Goal: Information Seeking & Learning: Learn about a topic

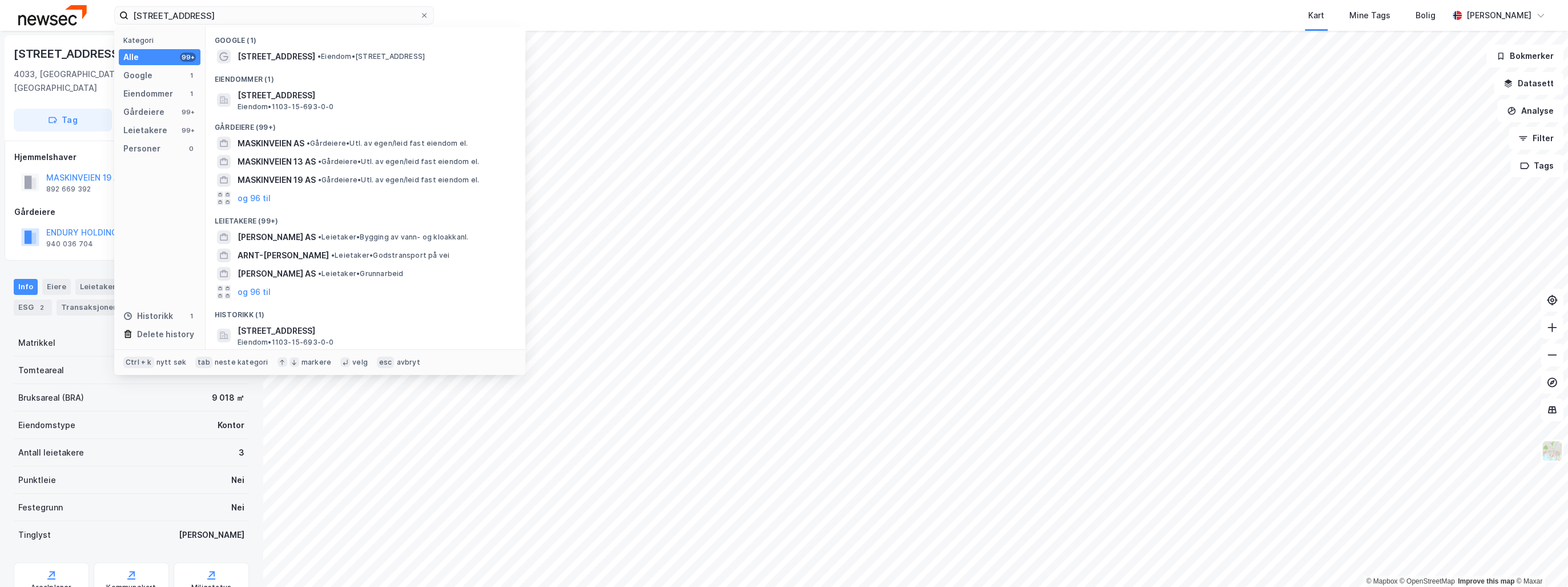
click at [212, 11] on input "[STREET_ADDRESS]" at bounding box center [274, 15] width 291 height 17
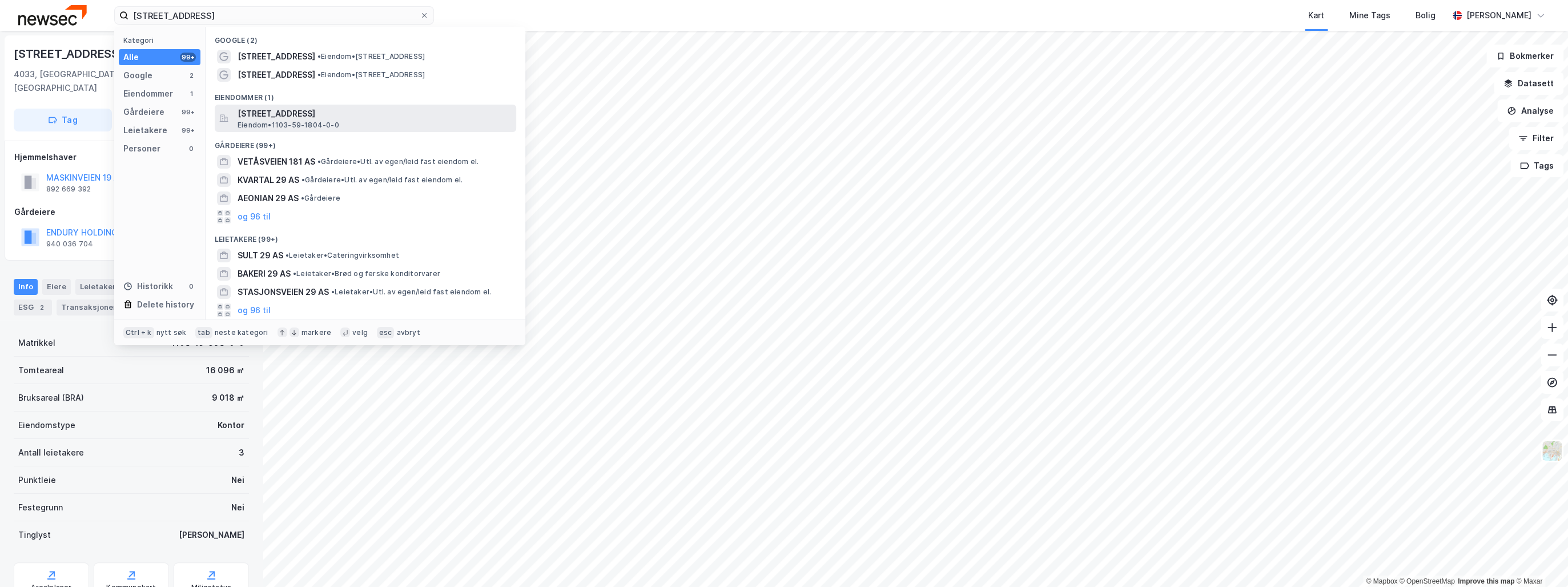
type input "[STREET_ADDRESS]"
click at [303, 119] on span "[STREET_ADDRESS]" at bounding box center [374, 114] width 274 height 13
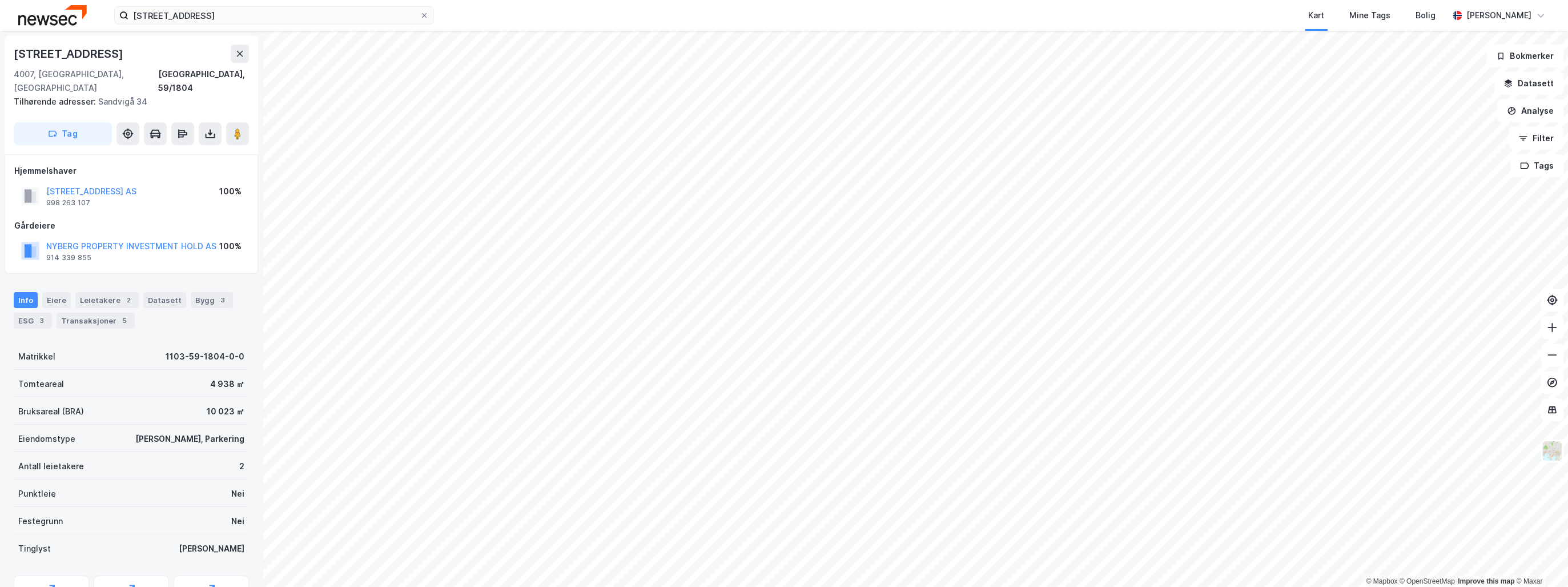
scroll to position [48, 0]
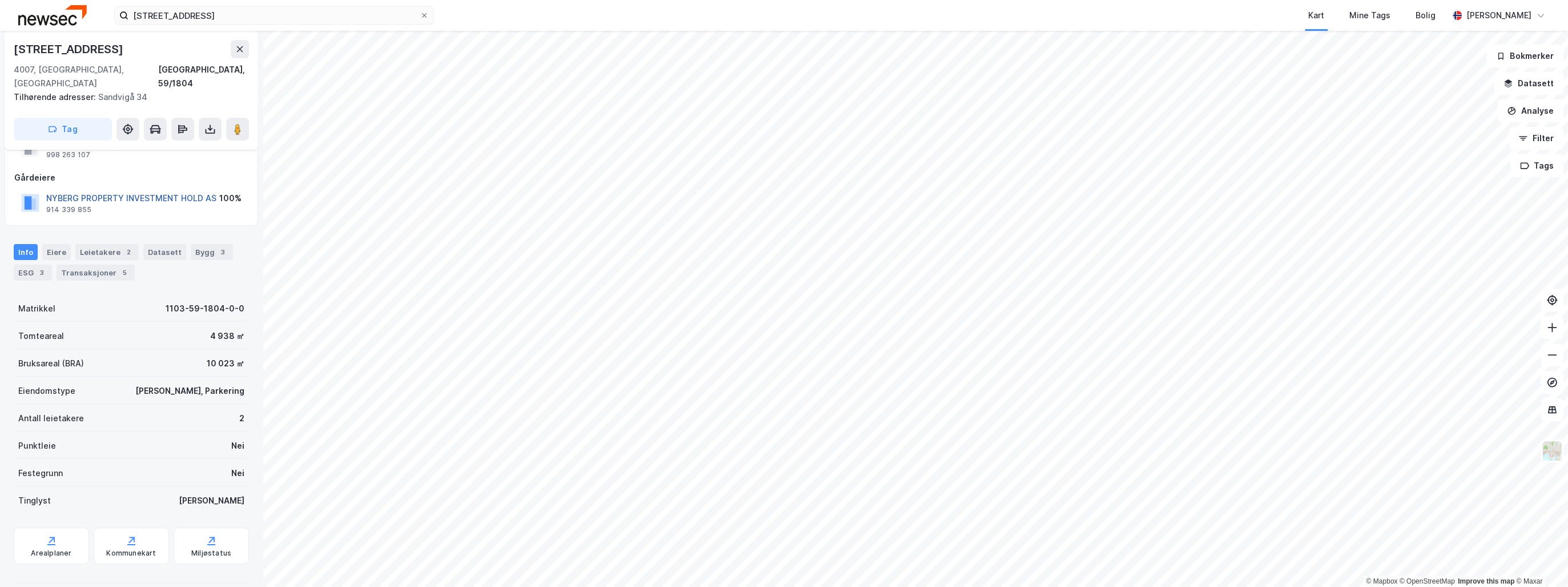
click at [0, 0] on button "NYBERG PROPERTY INVESTMENT HOLD AS" at bounding box center [0, 0] width 0 height 0
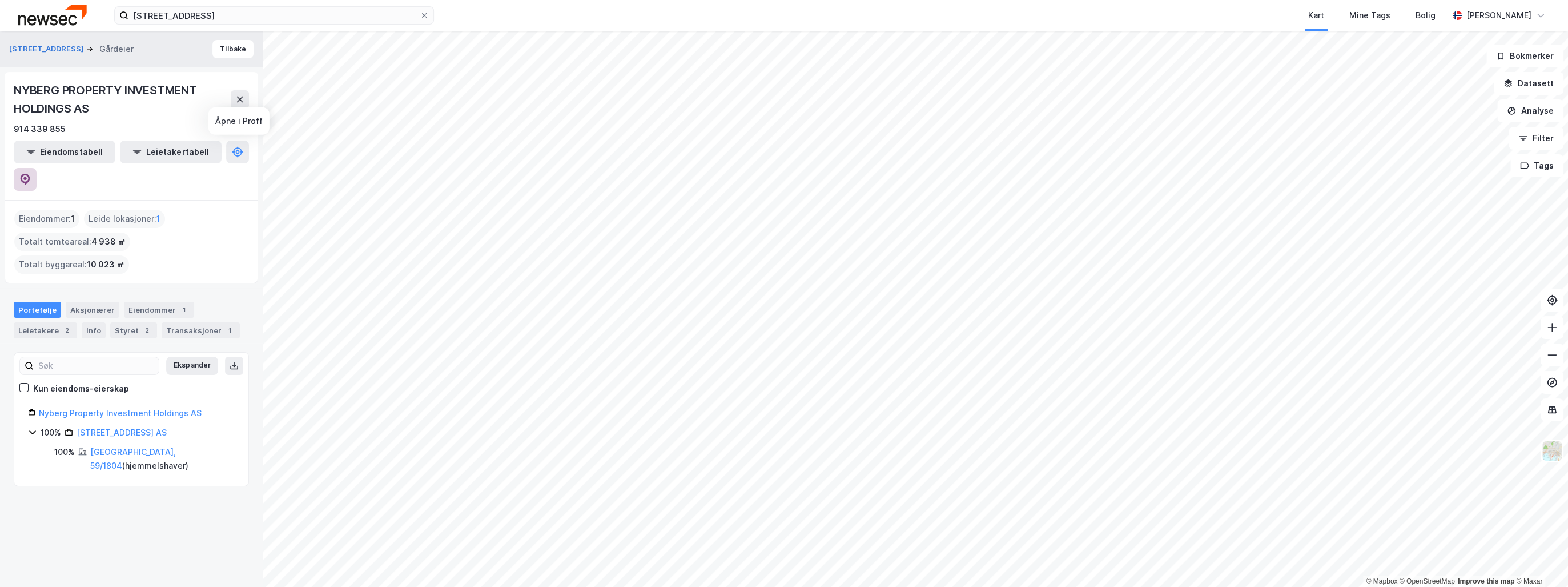
click at [30, 174] on icon at bounding box center [25, 180] width 10 height 12
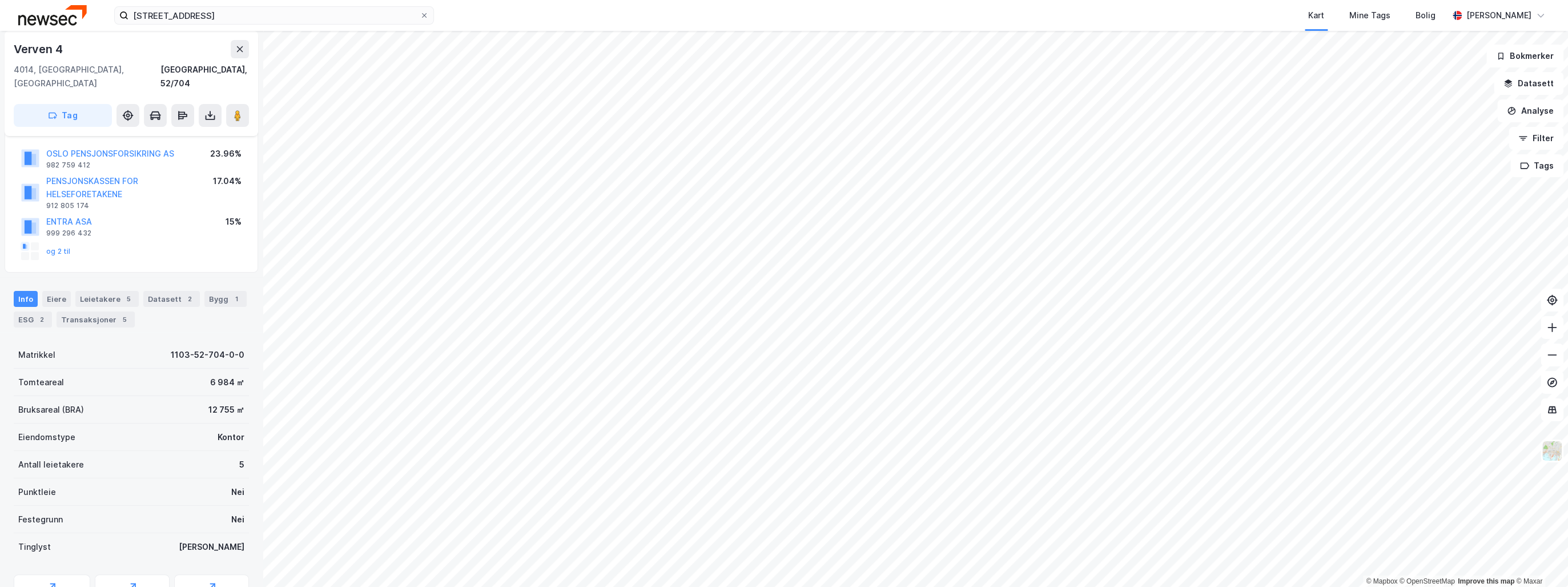
scroll to position [140, 0]
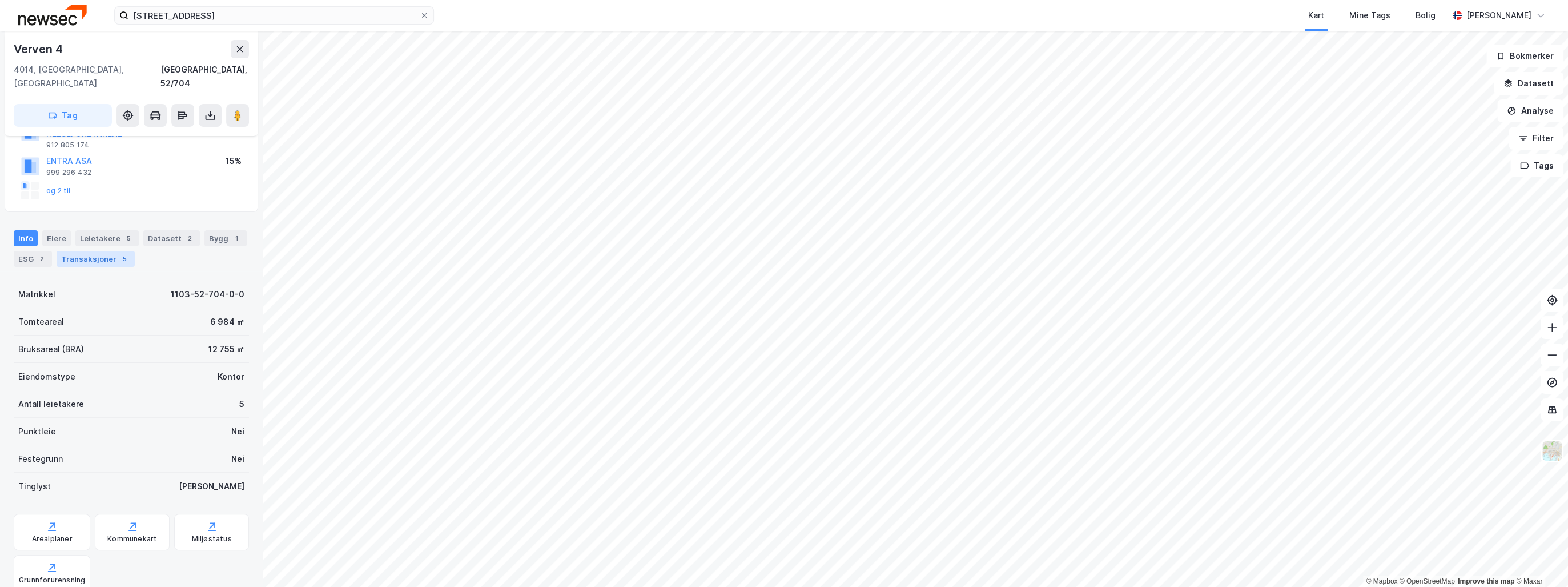
click at [98, 251] on div "Transaksjoner 5" at bounding box center [95, 259] width 78 height 16
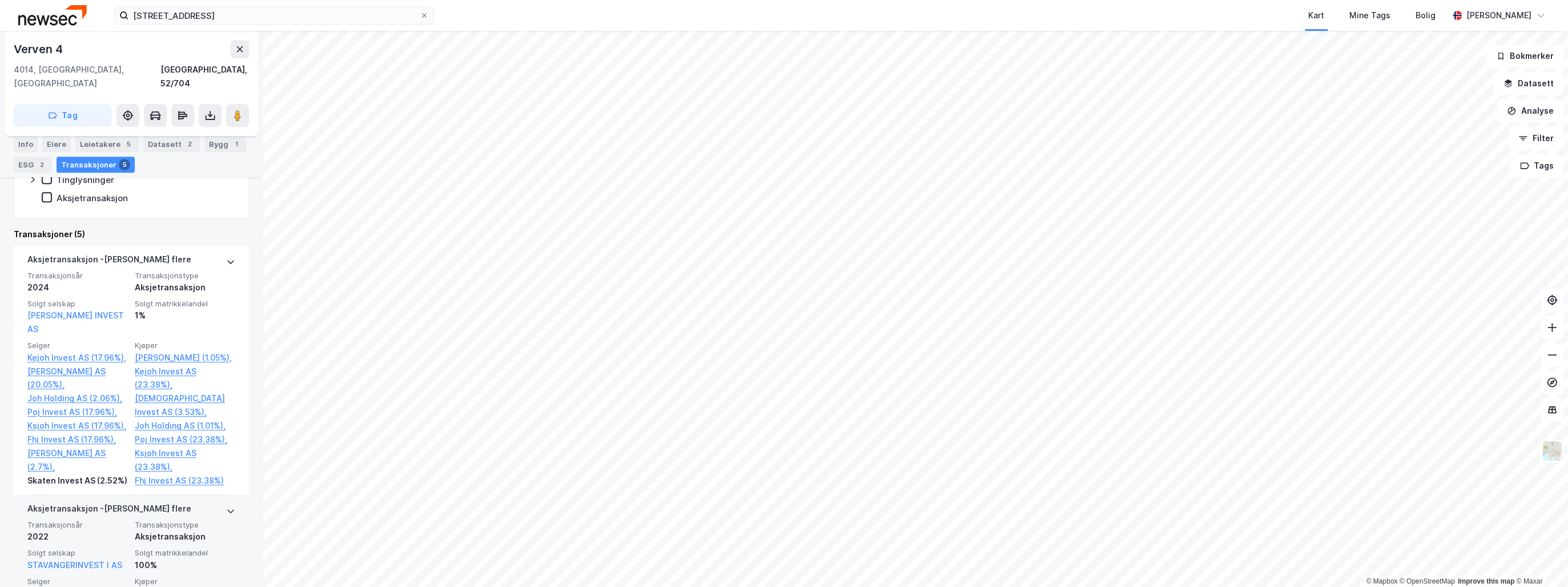
scroll to position [375, 0]
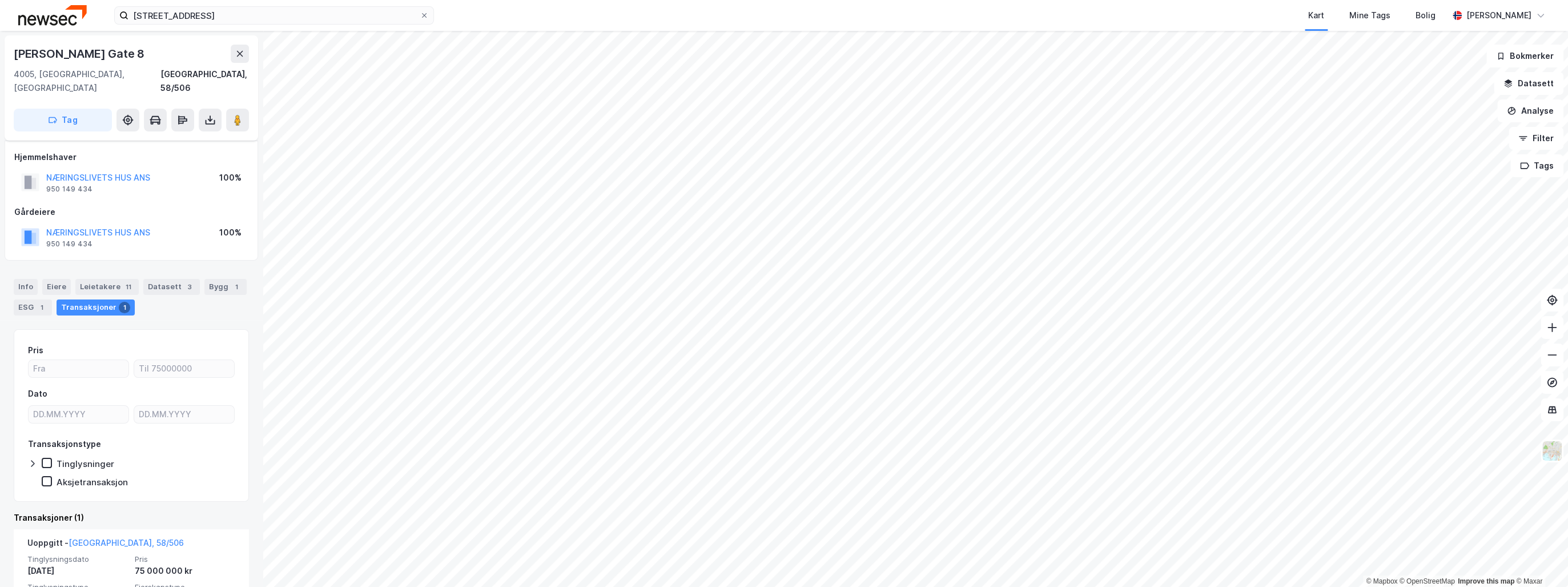
scroll to position [66, 0]
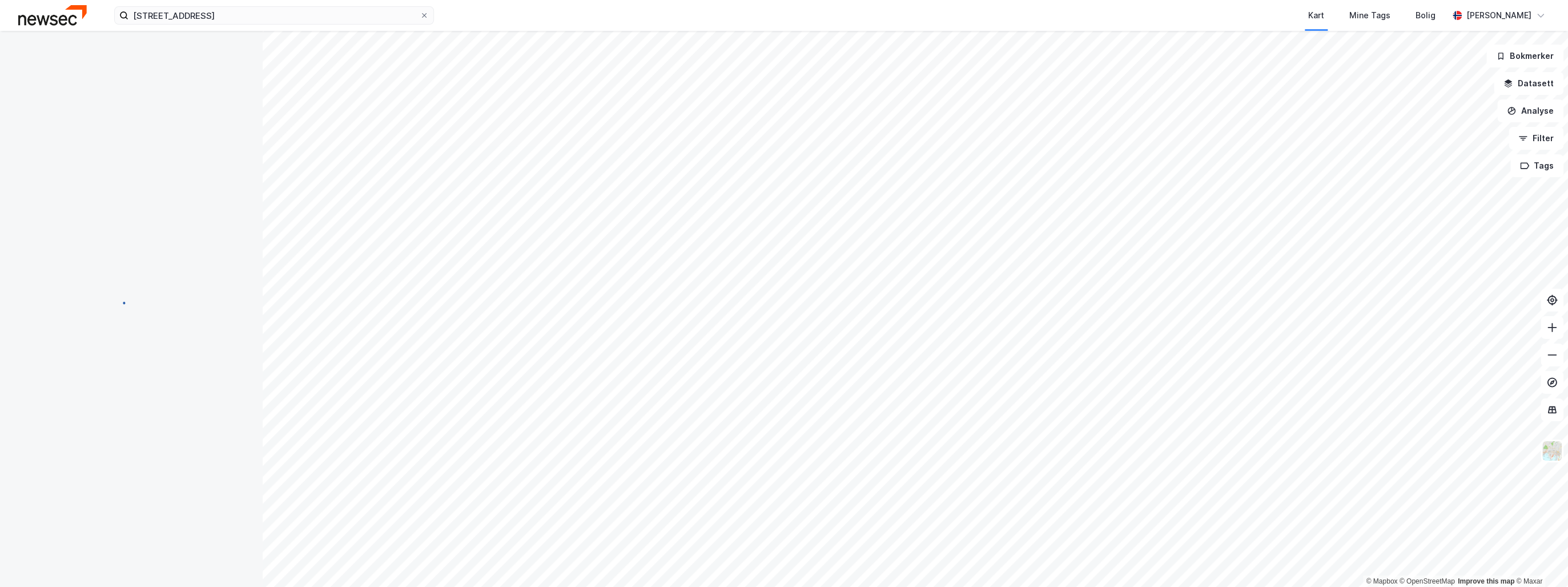
scroll to position [46, 0]
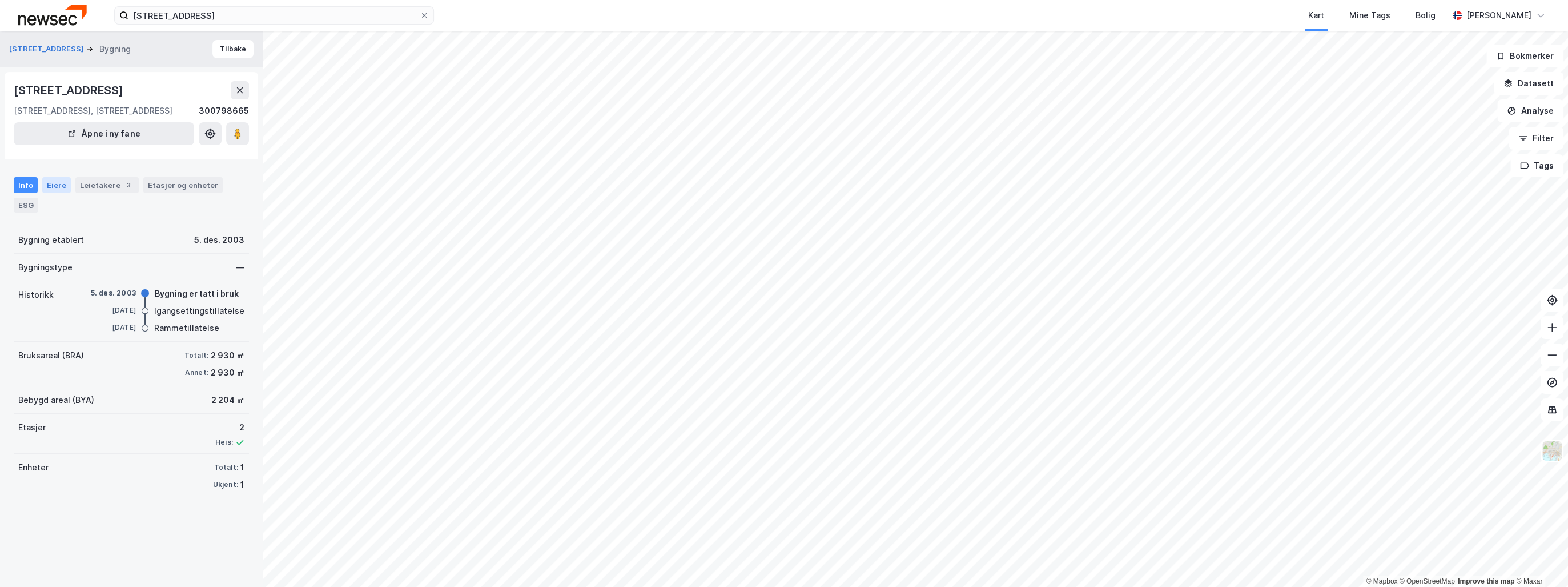
click at [56, 193] on div "Eiere" at bounding box center [57, 185] width 29 height 16
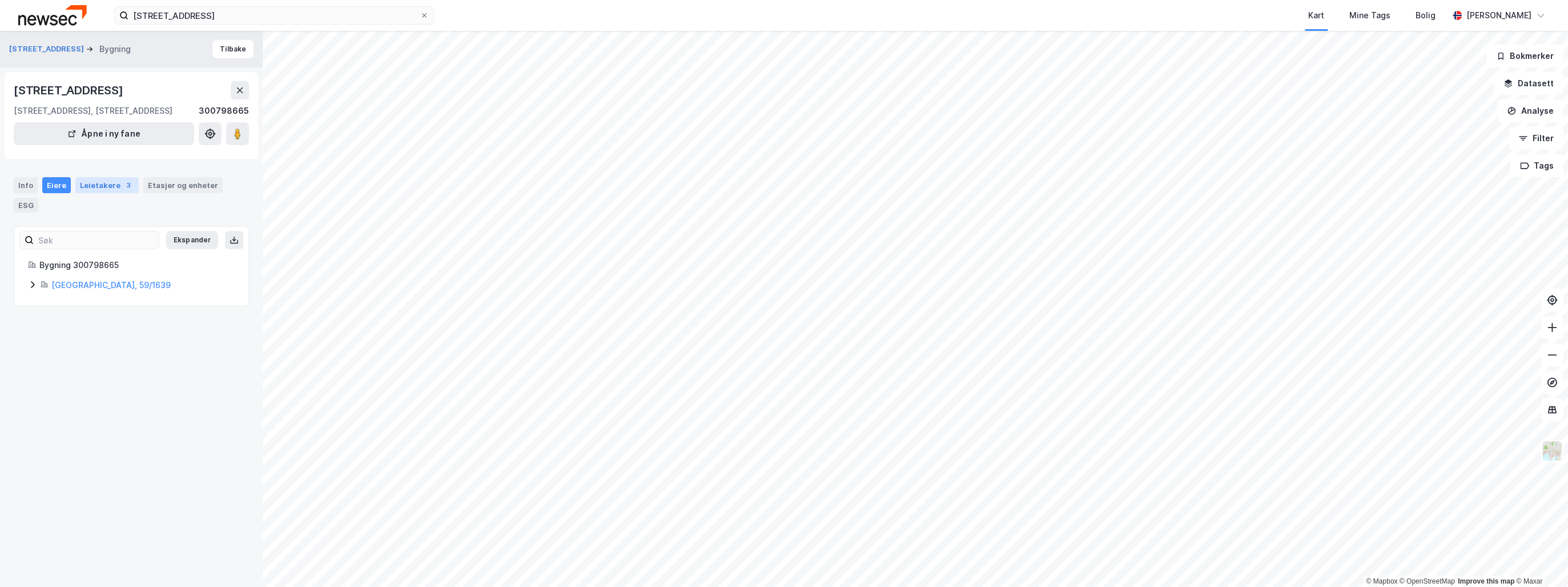
click at [95, 193] on div "Leietakere 3" at bounding box center [107, 185] width 63 height 16
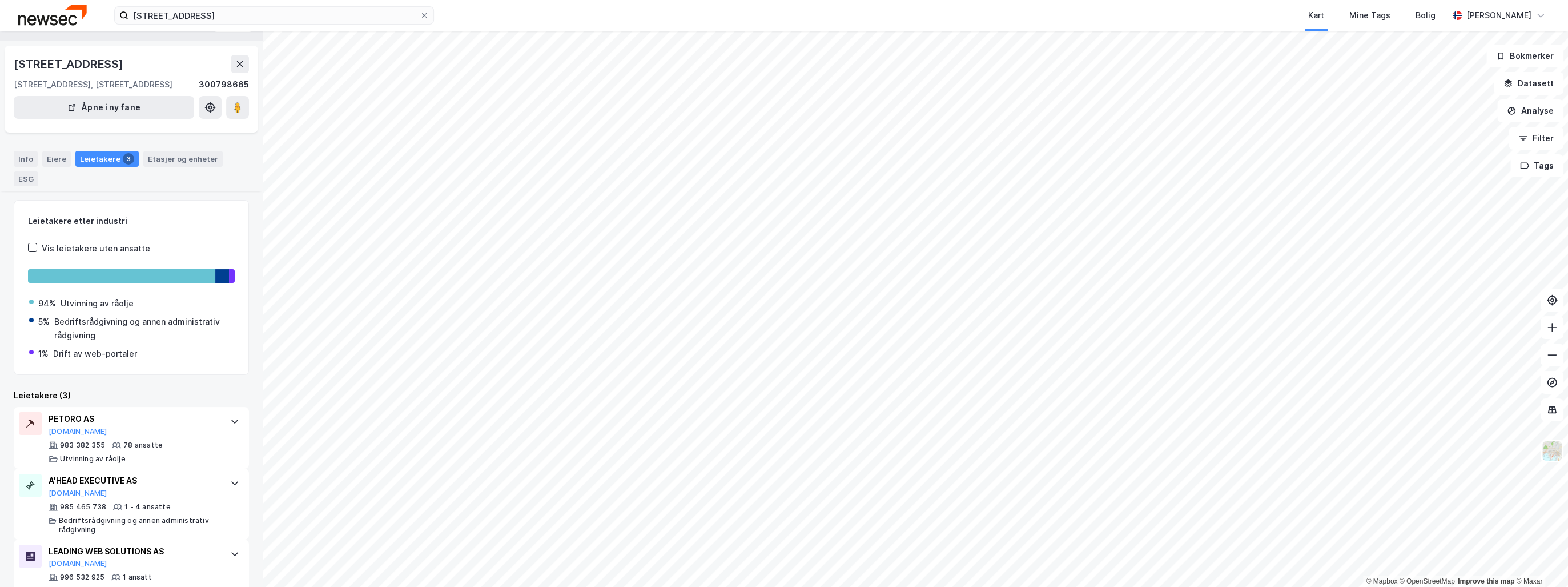
scroll to position [47, 0]
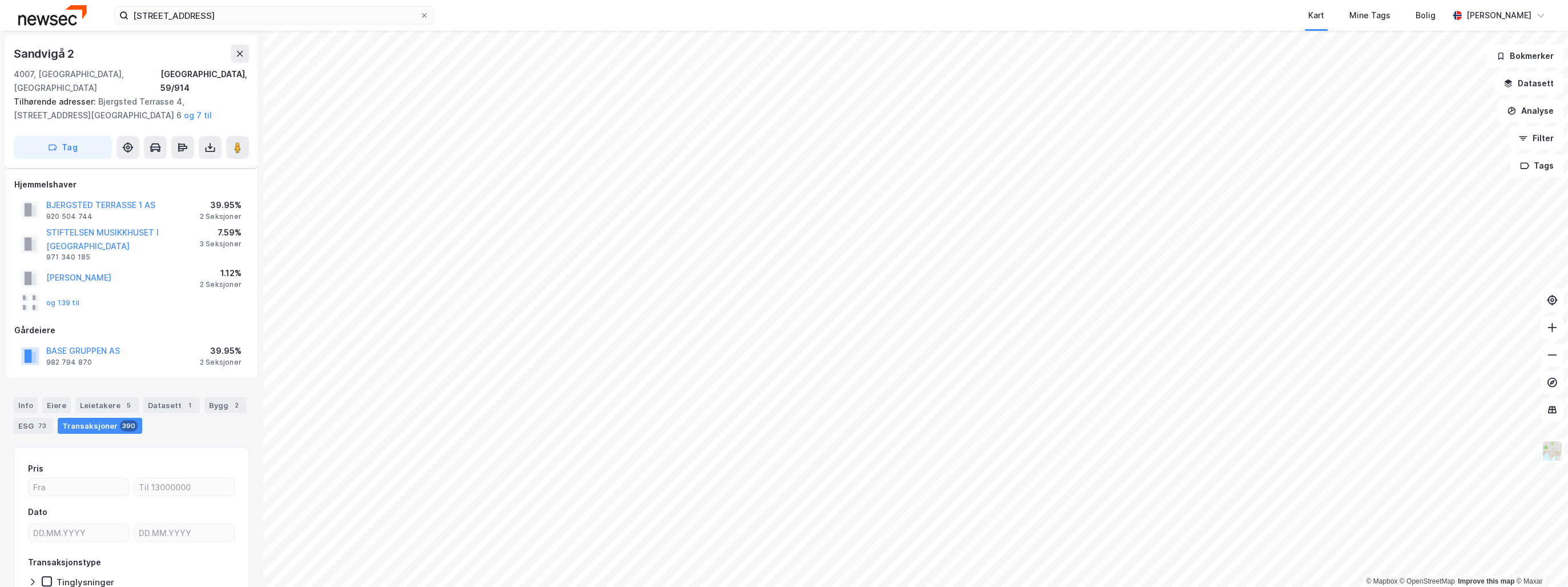
scroll to position [47, 0]
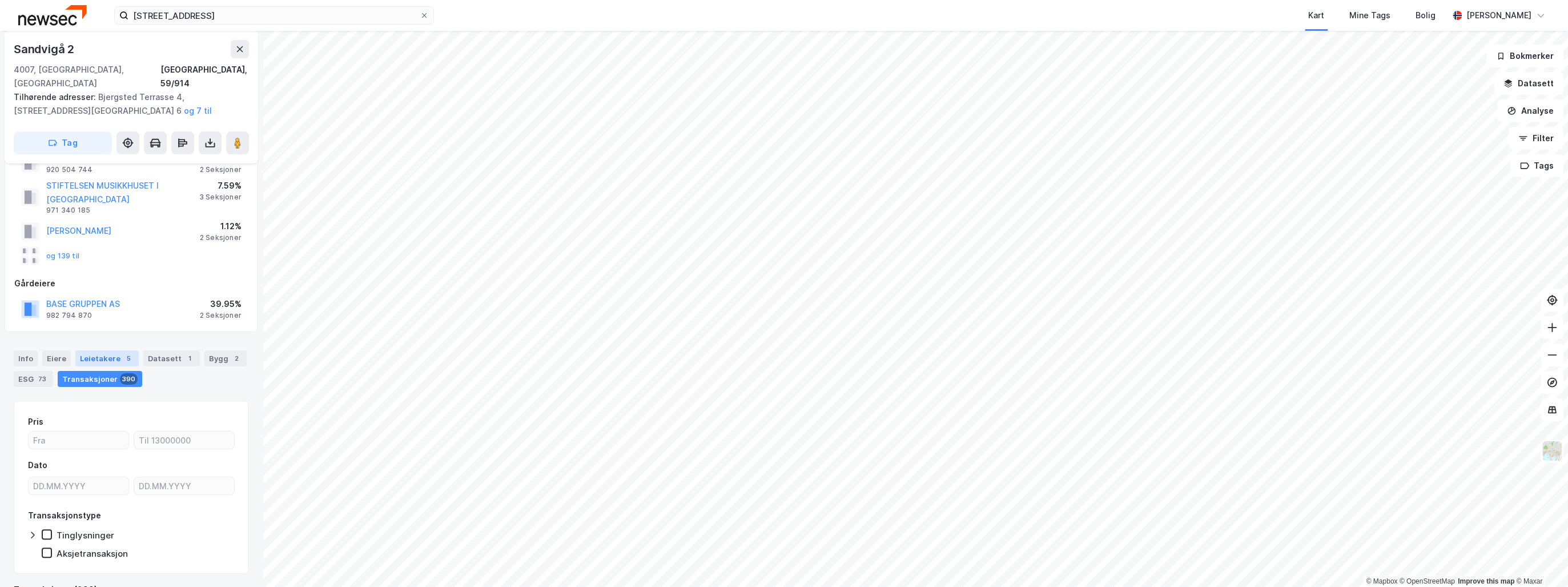
click at [102, 350] on div "Leietakere 5" at bounding box center [107, 358] width 63 height 16
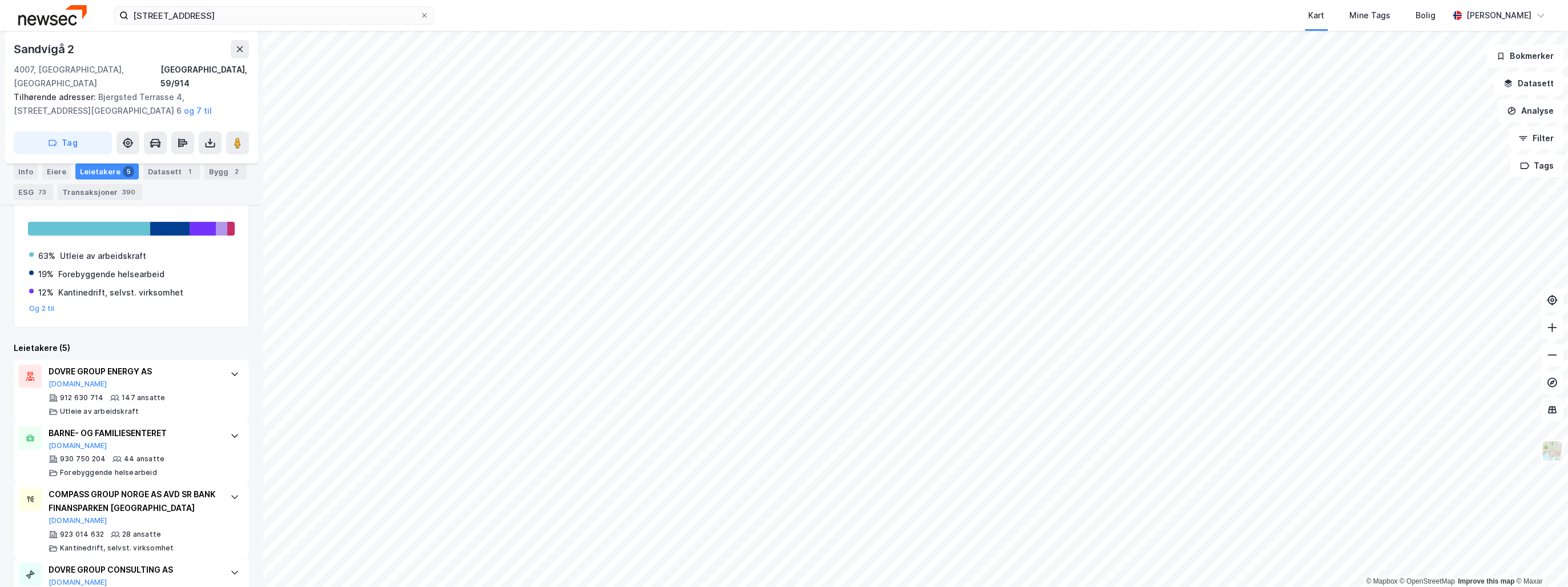
scroll to position [388, 0]
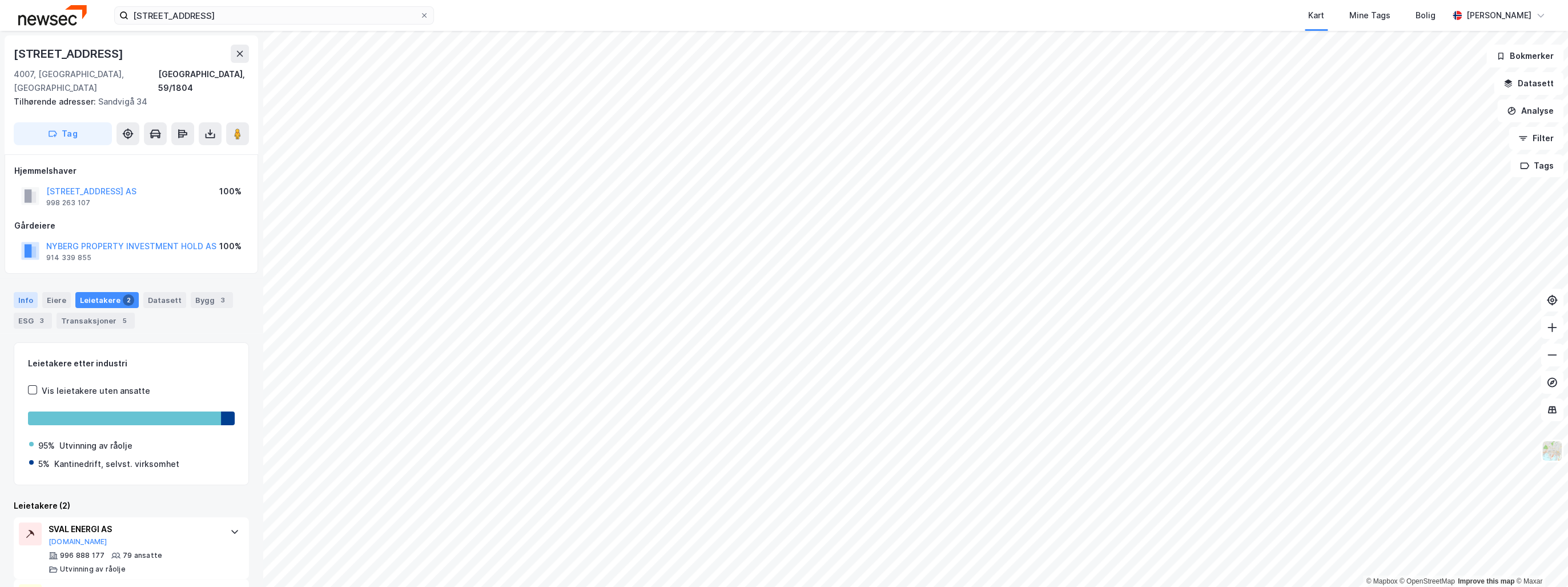
click at [28, 292] on div "Info" at bounding box center [25, 299] width 24 height 16
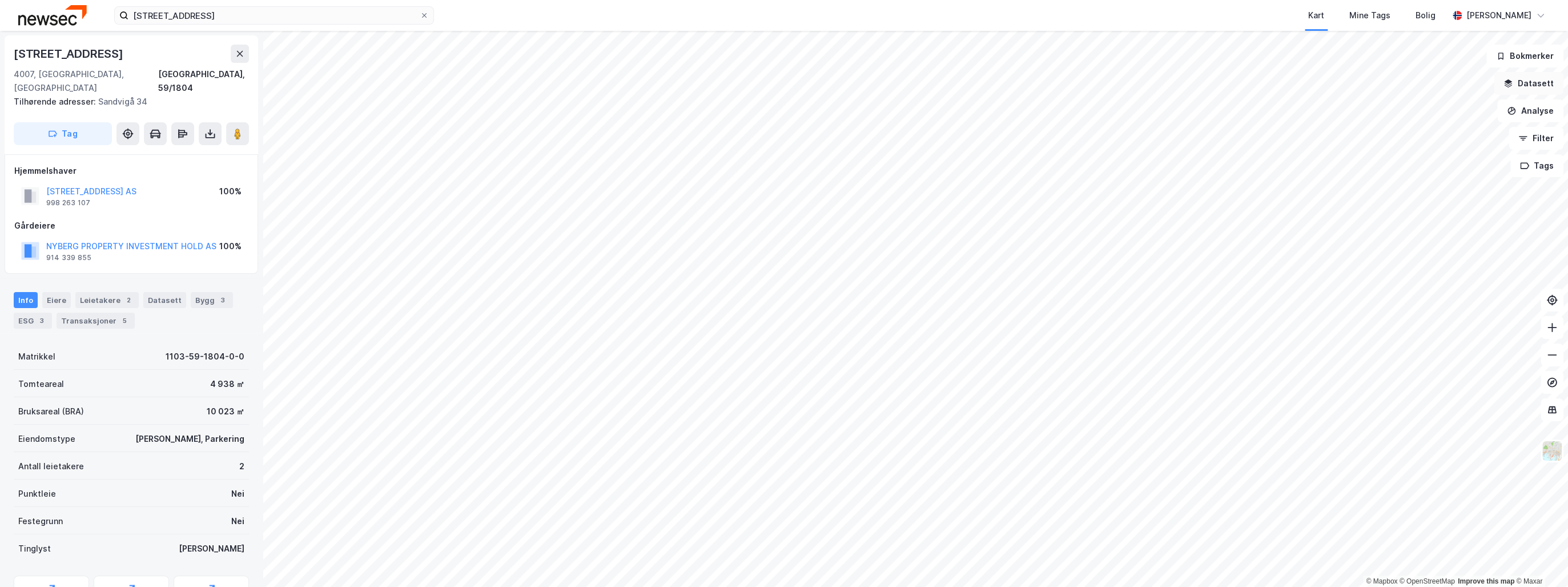
click at [1532, 80] on button "Datasett" at bounding box center [1529, 84] width 69 height 23
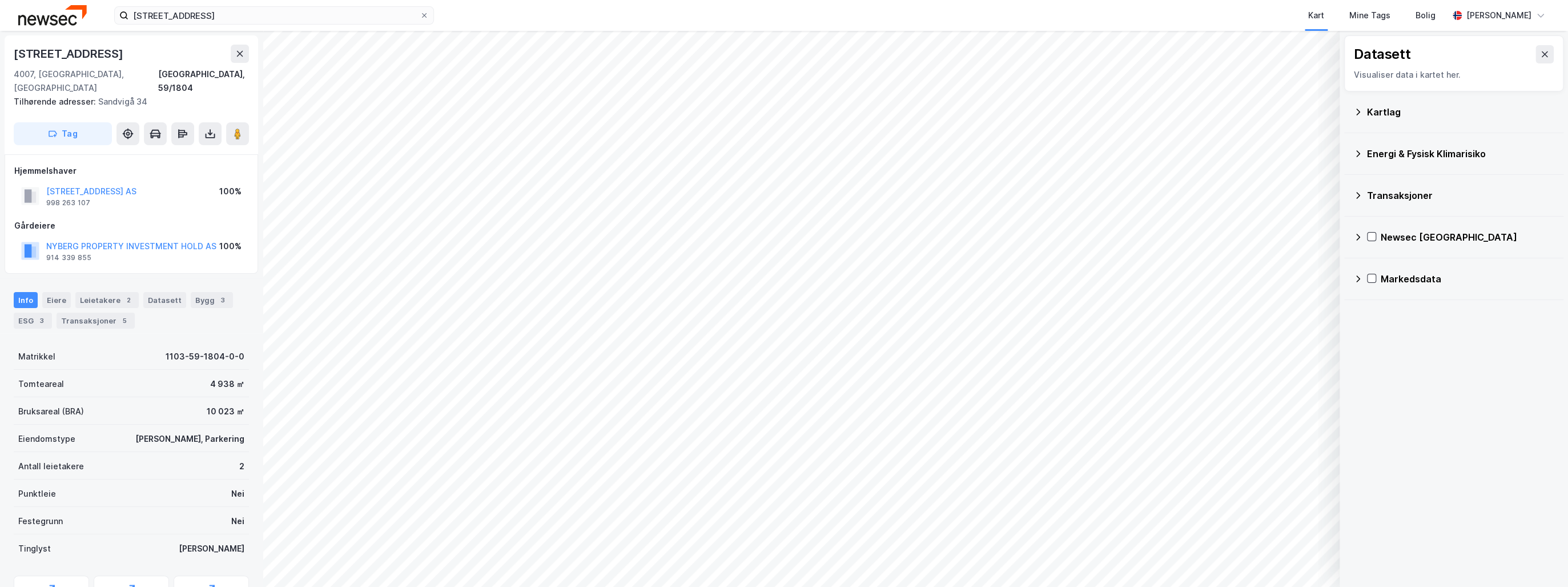
click at [1361, 109] on icon at bounding box center [1358, 113] width 10 height 10
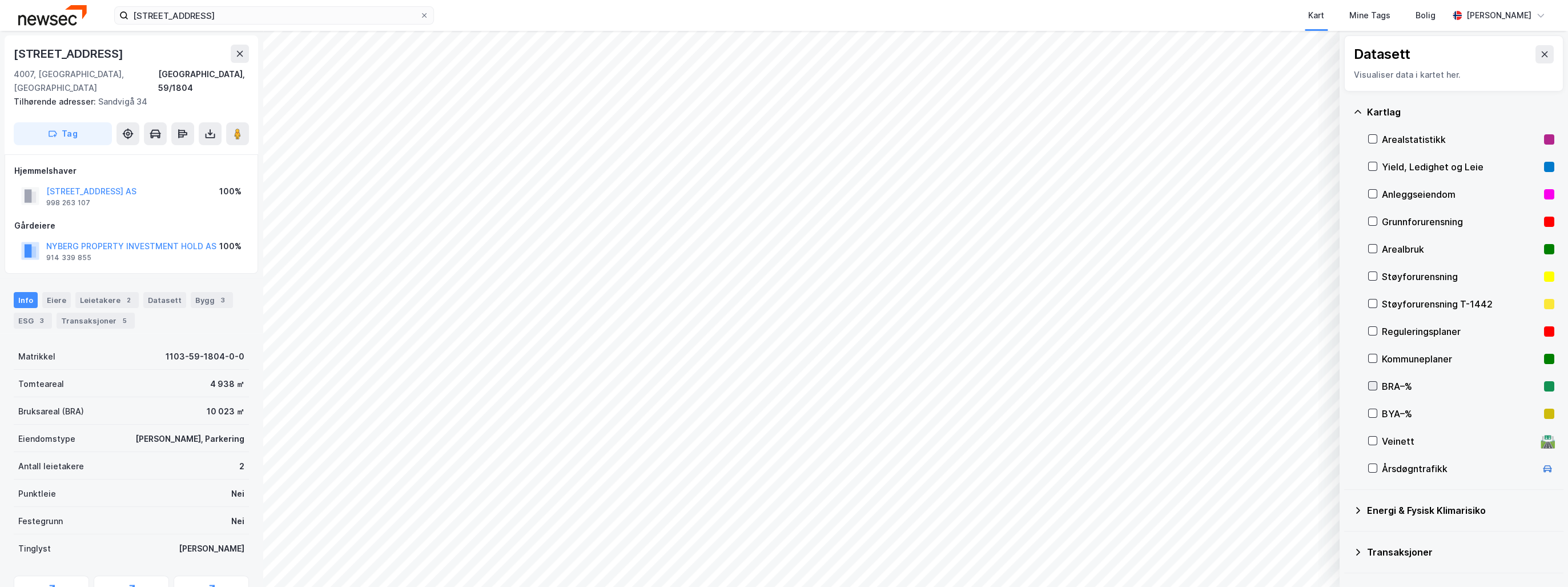
click at [1374, 386] on icon at bounding box center [1373, 386] width 8 height 8
click at [1375, 414] on icon at bounding box center [1373, 413] width 8 height 8
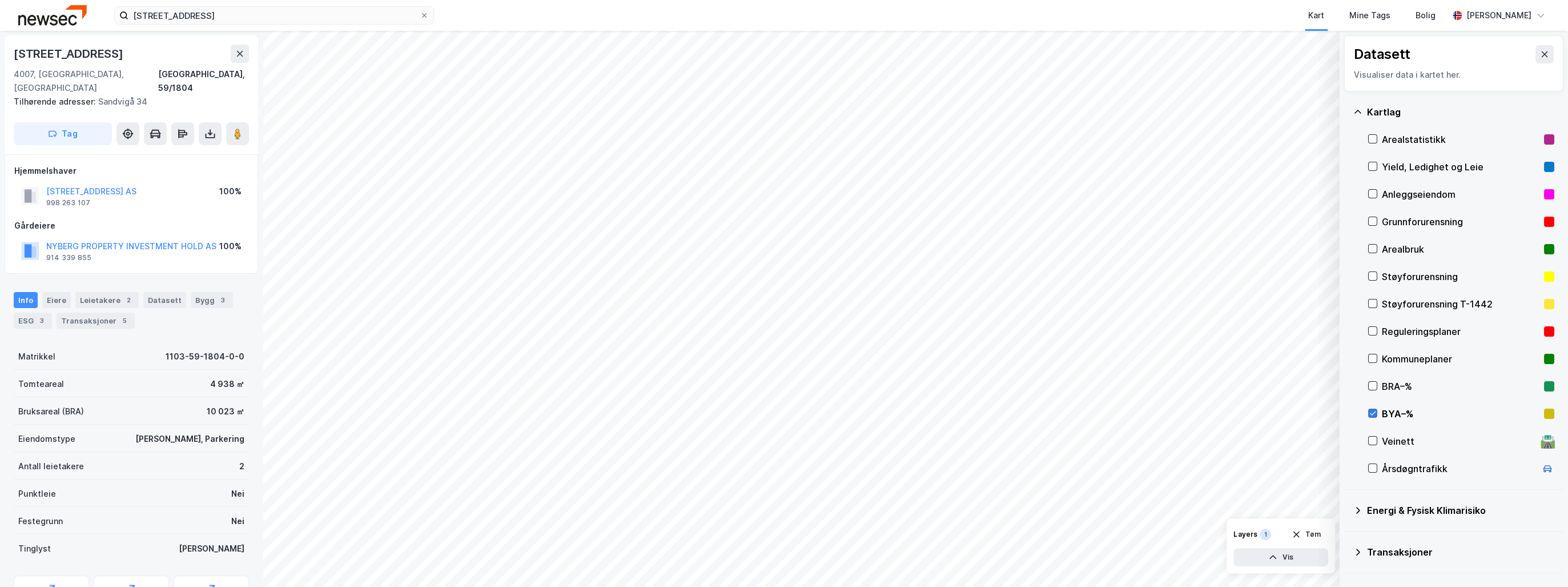
click at [1375, 414] on icon at bounding box center [1373, 413] width 8 height 8
click at [1360, 110] on icon at bounding box center [1358, 113] width 10 height 10
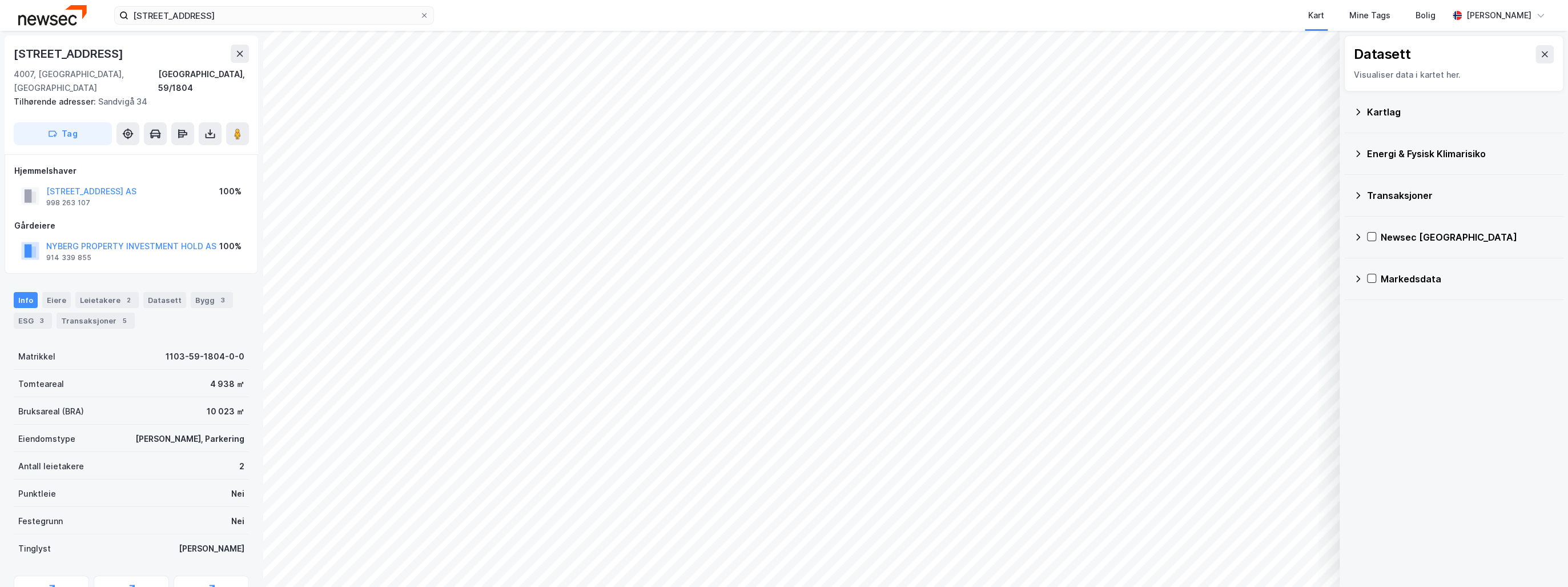
click at [1357, 149] on icon at bounding box center [1358, 154] width 10 height 10
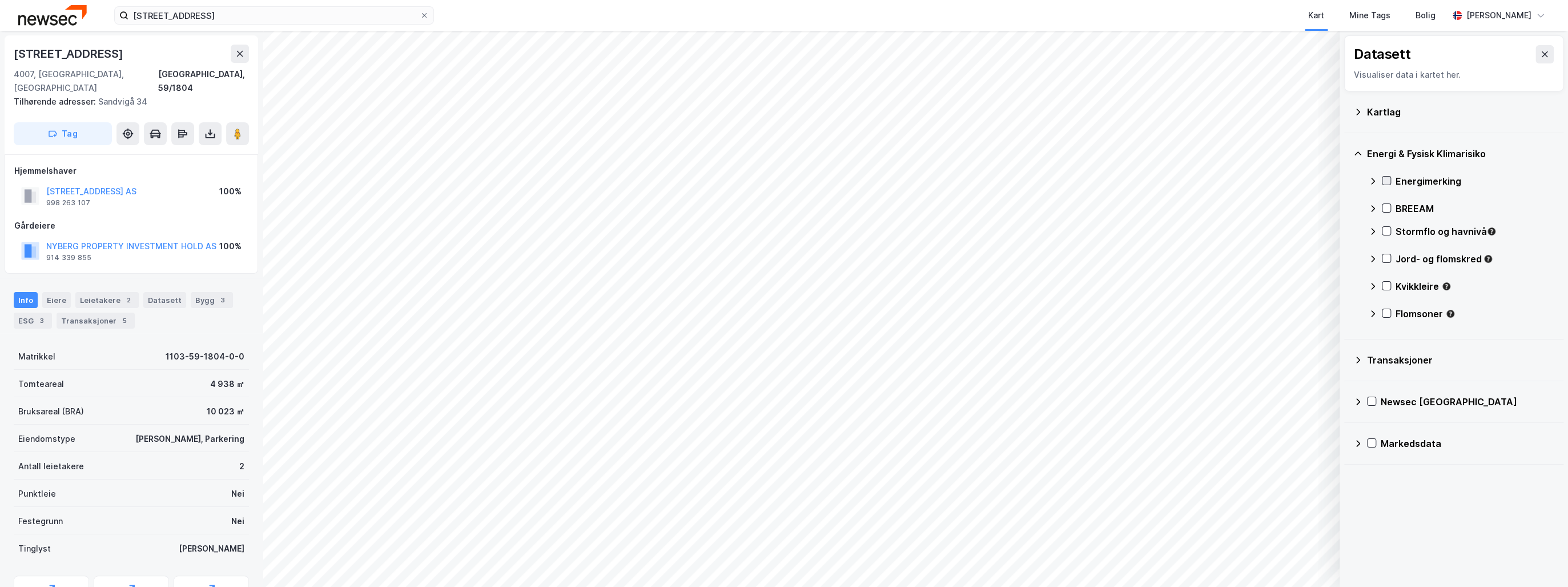
click at [1387, 176] on div at bounding box center [1387, 181] width 10 height 10
